Goal: Information Seeking & Learning: Find specific fact

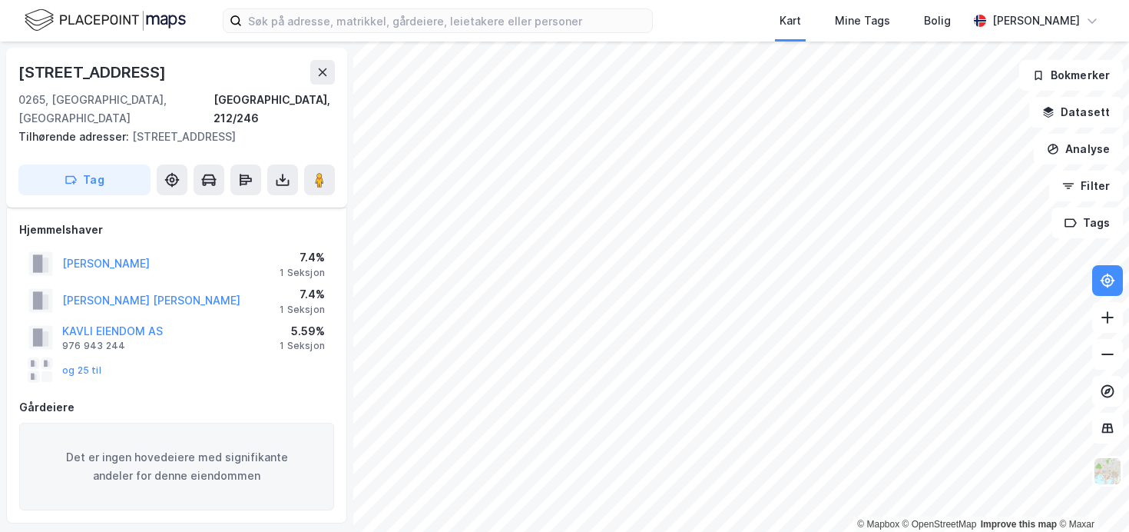
scroll to position [836, 0]
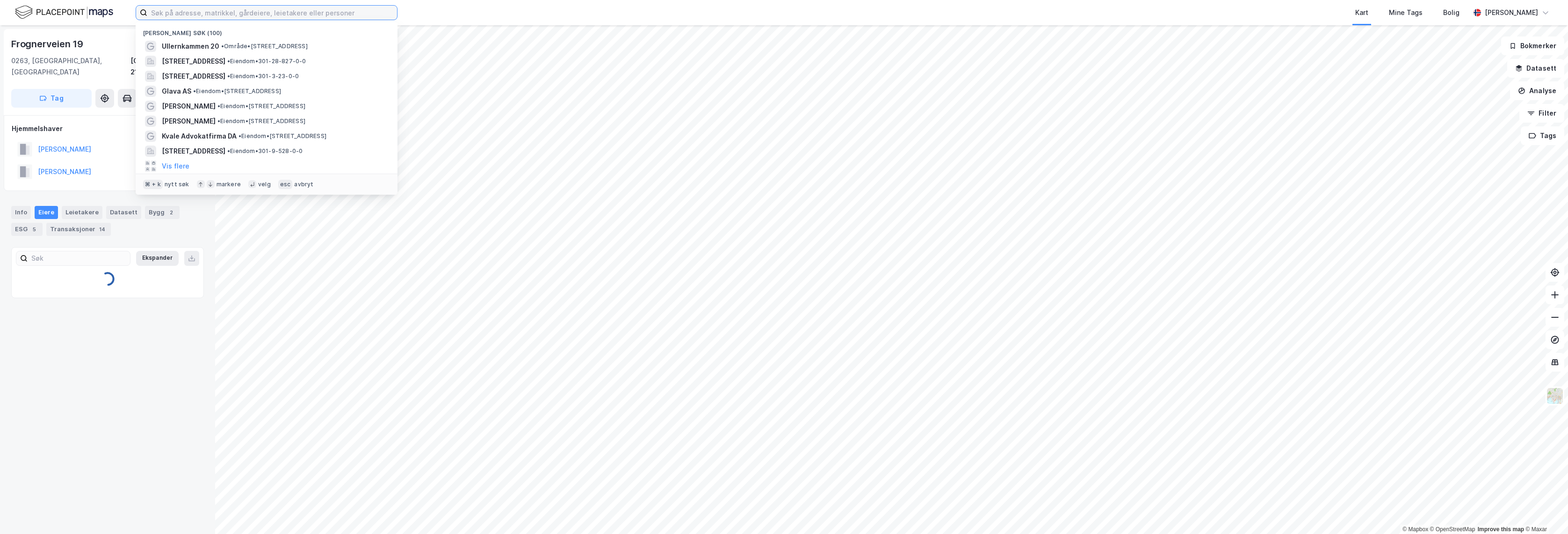
click at [294, 9] on input at bounding box center [272, 12] width 250 height 14
paste input "Bernt Knudsens vei 19 B, 1176 Oslo"
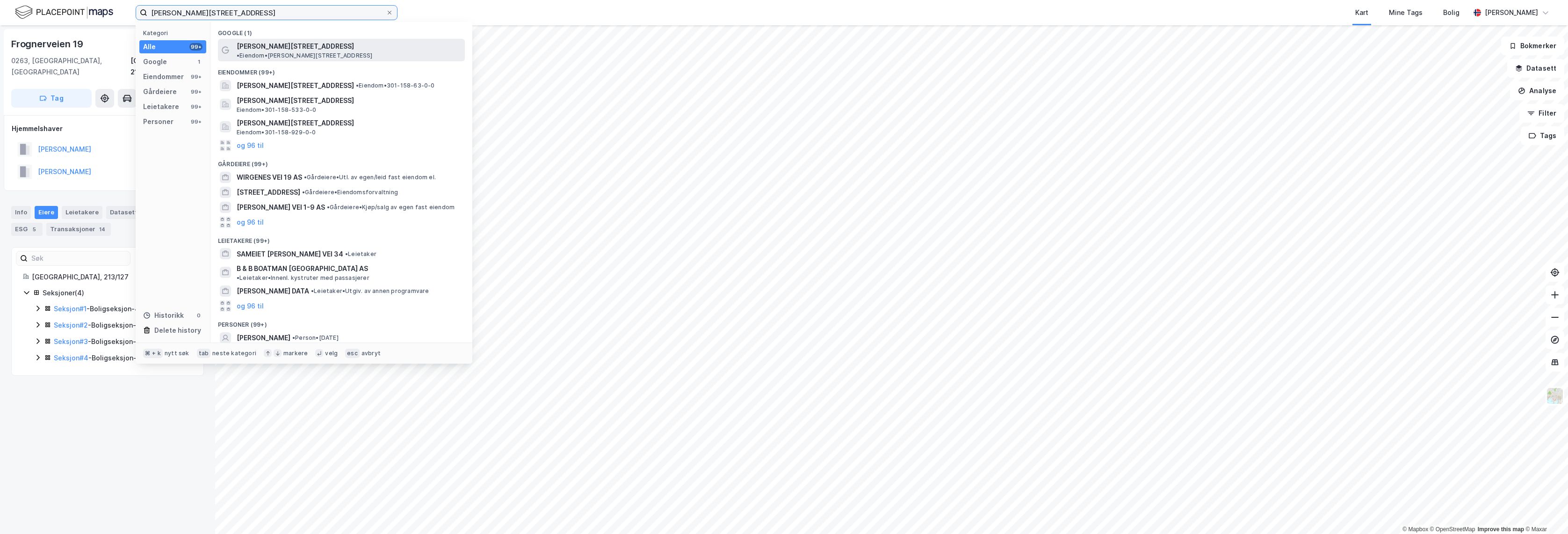
type input "Bernt Knudsens vei 19 B, 1176 Oslo"
click at [313, 50] on div "Bernt Knudsens vei 19B • Eiendom • Bernt Knudsens vei 19B, 1176 Oslo" at bounding box center [350, 50] width 226 height 19
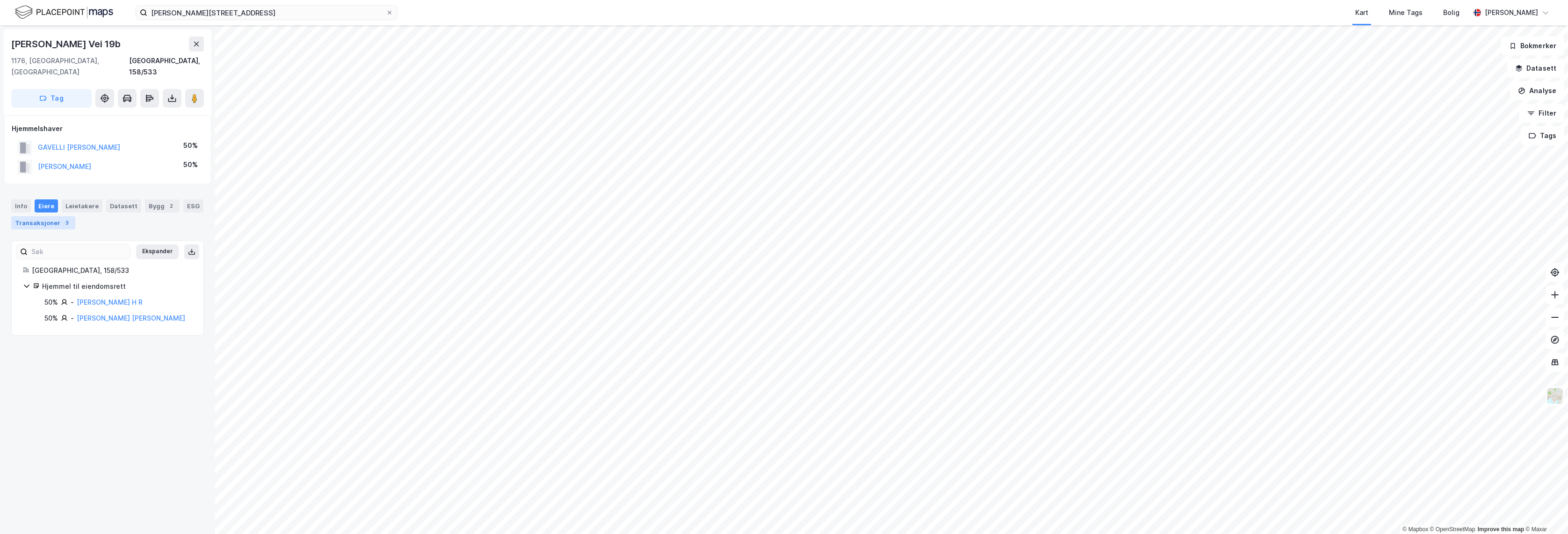
click at [62, 218] on div "3" at bounding box center [66, 222] width 9 height 9
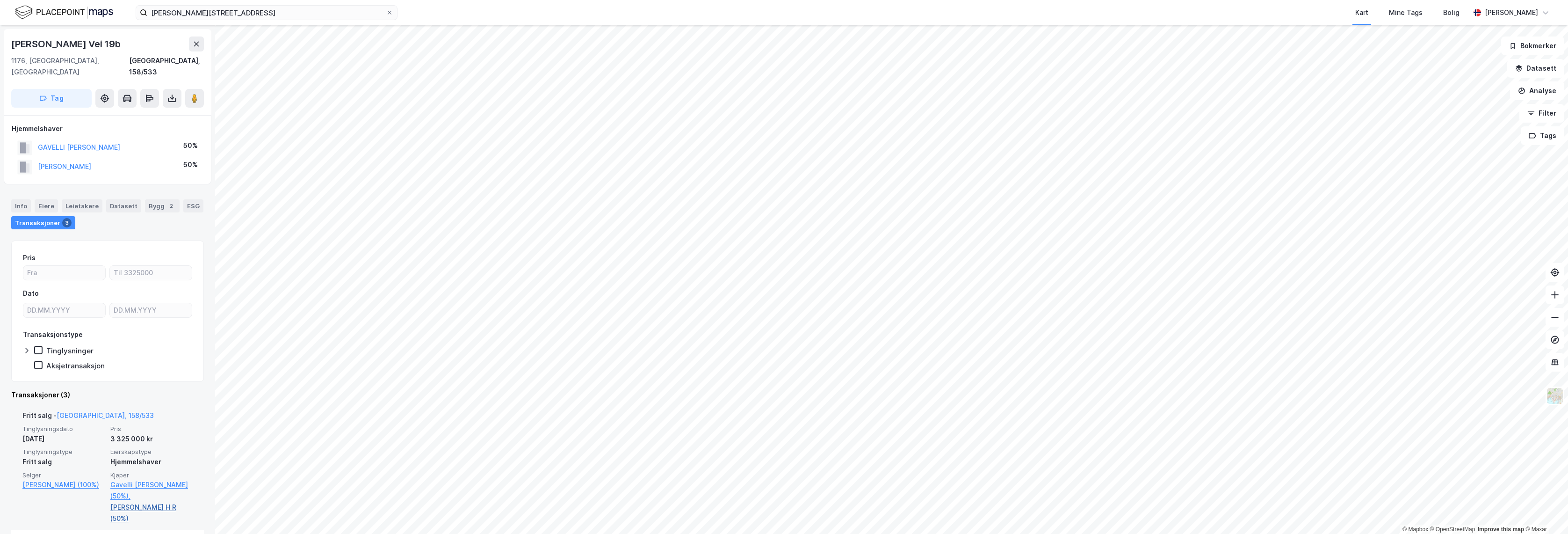
click at [146, 502] on link "Gavelli Christer H R (50%)" at bounding box center [151, 513] width 82 height 23
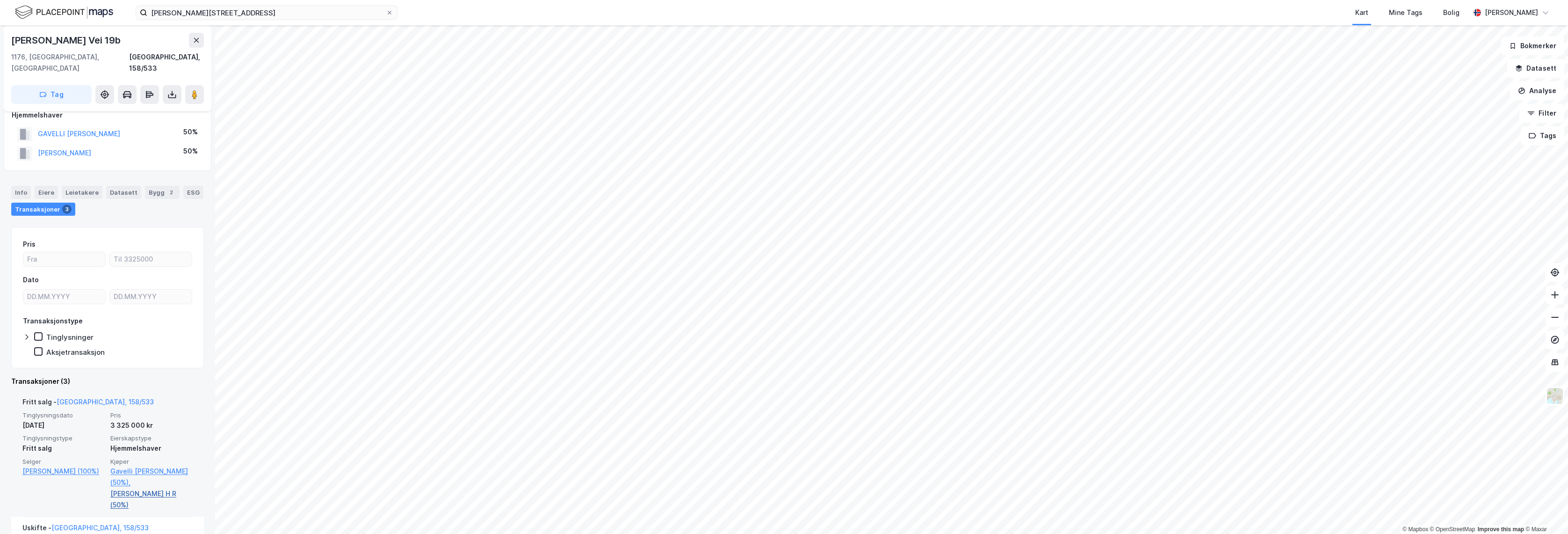
scroll to position [14, 0]
click at [137, 465] on link "Gavelli Siril M Gathen (50%)," at bounding box center [151, 476] width 82 height 23
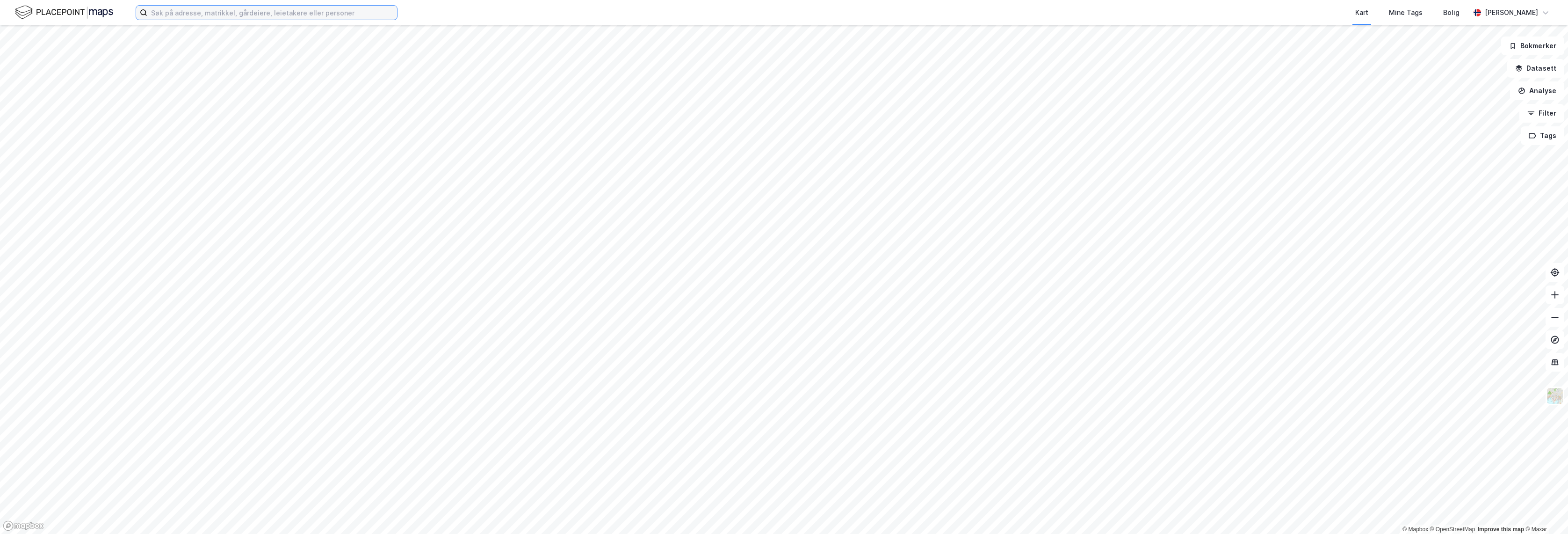
click at [296, 16] on input at bounding box center [272, 12] width 250 height 14
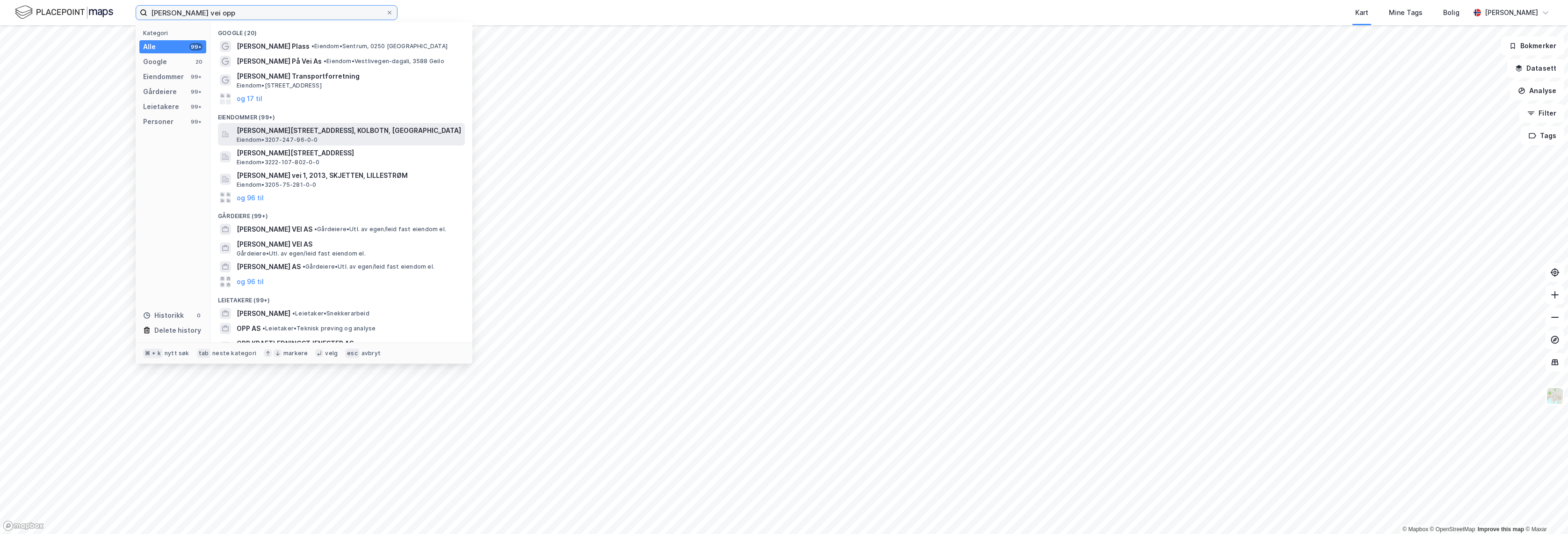
type input "johan svendens vei opp"
click at [357, 132] on span "Johan Svendsens vei 1, 1410, KOLBOTN, NORDRE FOLLO" at bounding box center [349, 130] width 225 height 11
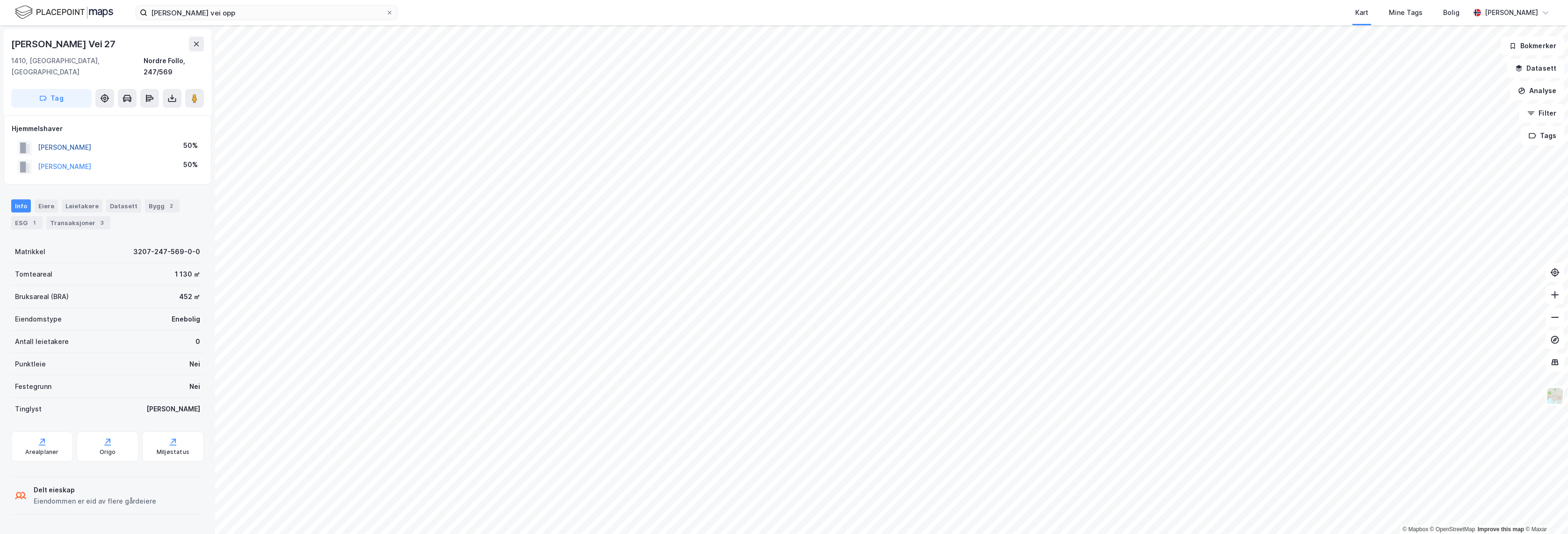
click at [0, 0] on button "SHARMA SHARDA" at bounding box center [0, 0] width 0 height 0
click at [0, 0] on button "SHARMA VIJAY KUMAR" at bounding box center [0, 0] width 0 height 0
